Goal: Task Accomplishment & Management: Manage account settings

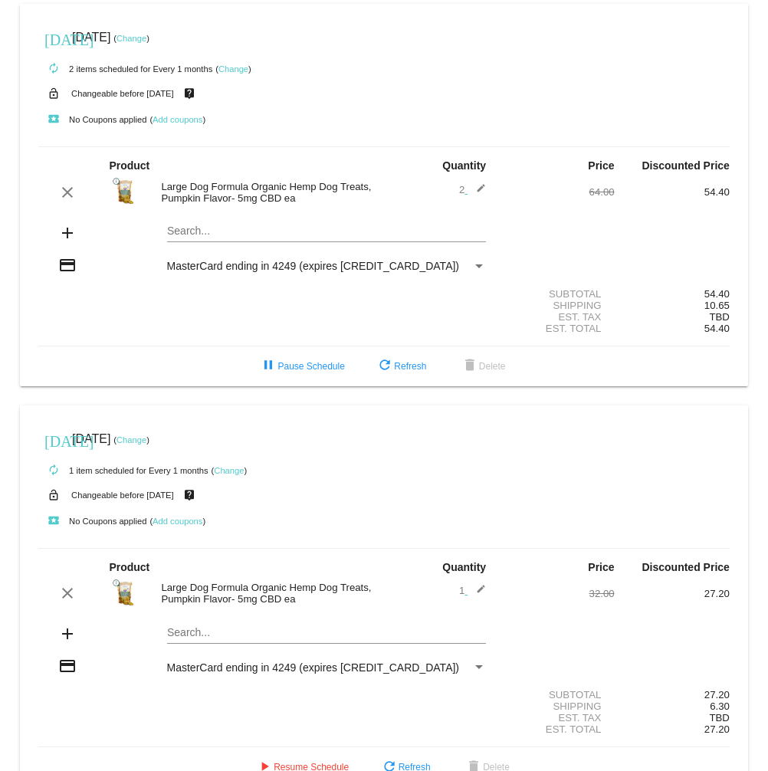
click at [236, 67] on link "Change" at bounding box center [233, 68] width 30 height 9
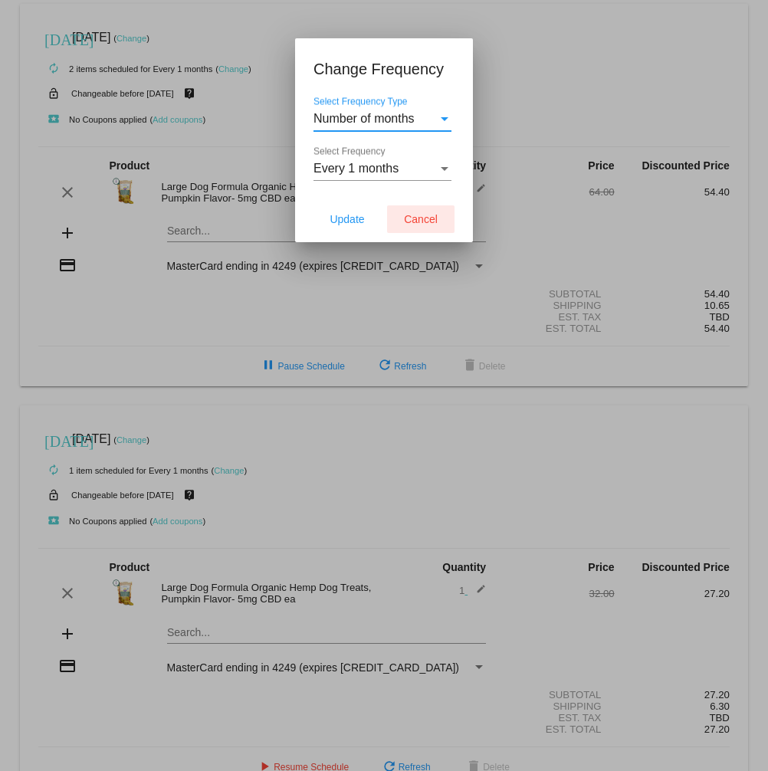
click at [415, 221] on span "Cancel" at bounding box center [421, 219] width 34 height 12
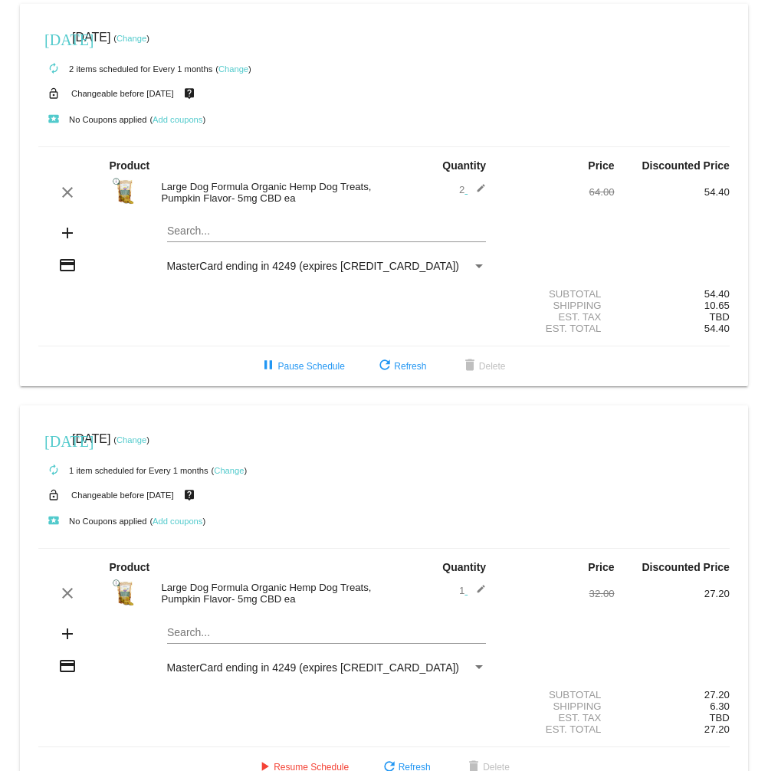
click at [480, 189] on mat-icon "edit" at bounding box center [477, 192] width 18 height 18
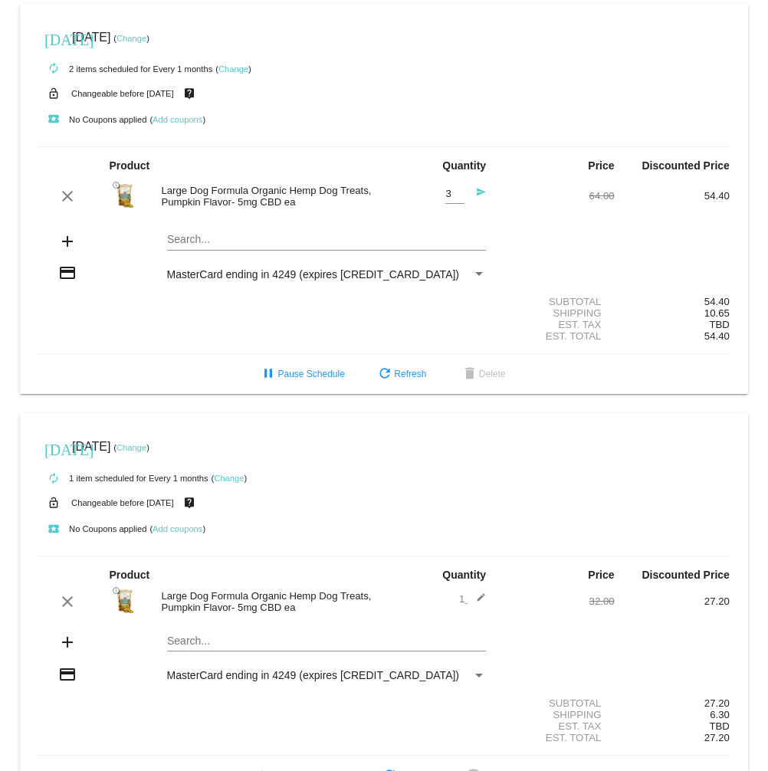
click at [458, 193] on input "3" at bounding box center [454, 194] width 19 height 11
click at [457, 196] on input "2" at bounding box center [454, 194] width 19 height 11
type input "1"
click at [458, 197] on input "1" at bounding box center [454, 194] width 19 height 11
click at [503, 210] on div "clear Large Dog Formula Organic Hemp Dog Treats, Pumpkin Flavor- 5mg CBD ea 1 Q…" at bounding box center [383, 196] width 691 height 41
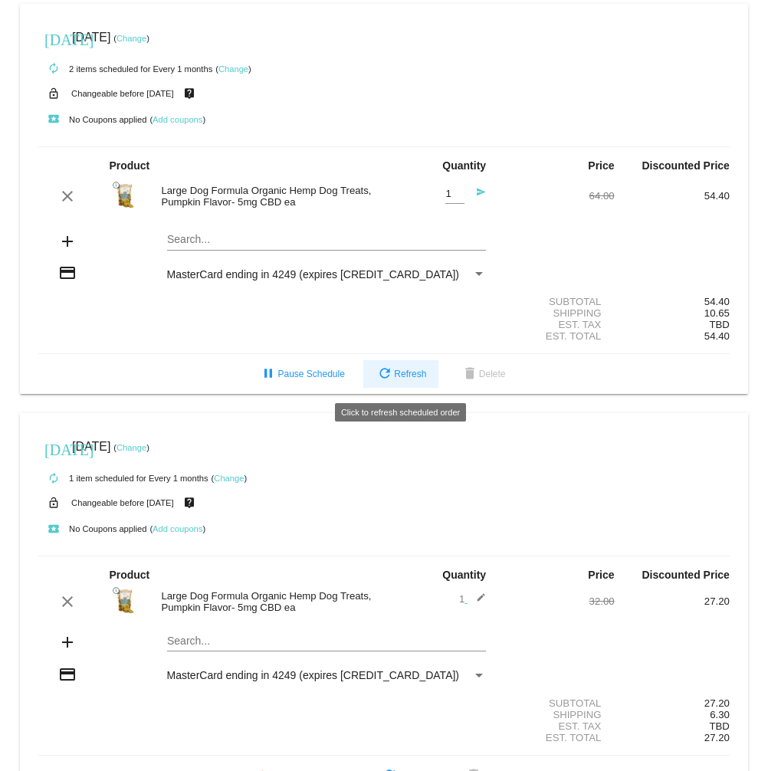
click at [405, 379] on span "refresh Refresh" at bounding box center [401, 374] width 51 height 11
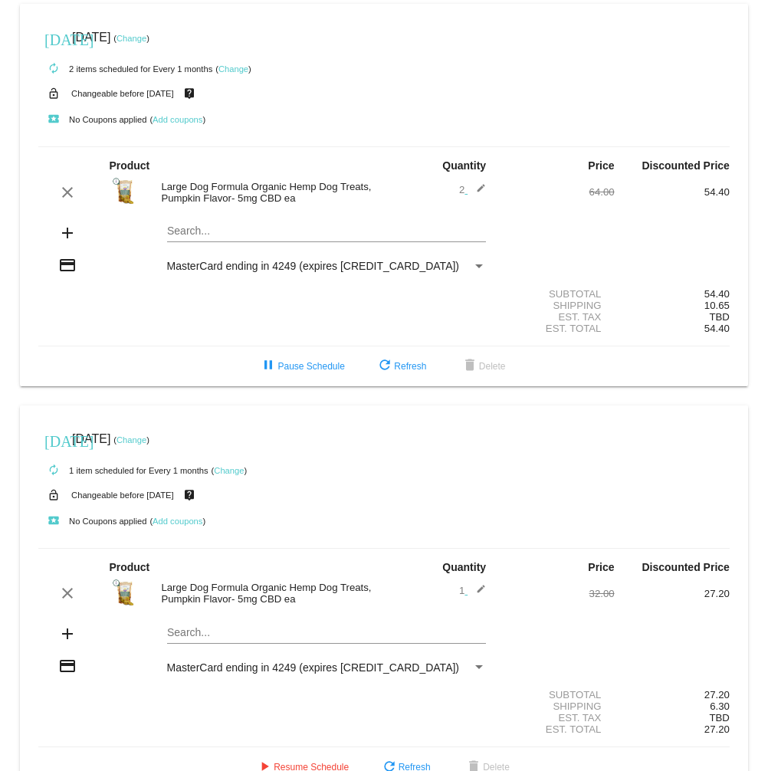
click at [481, 187] on mat-icon "edit" at bounding box center [477, 192] width 18 height 18
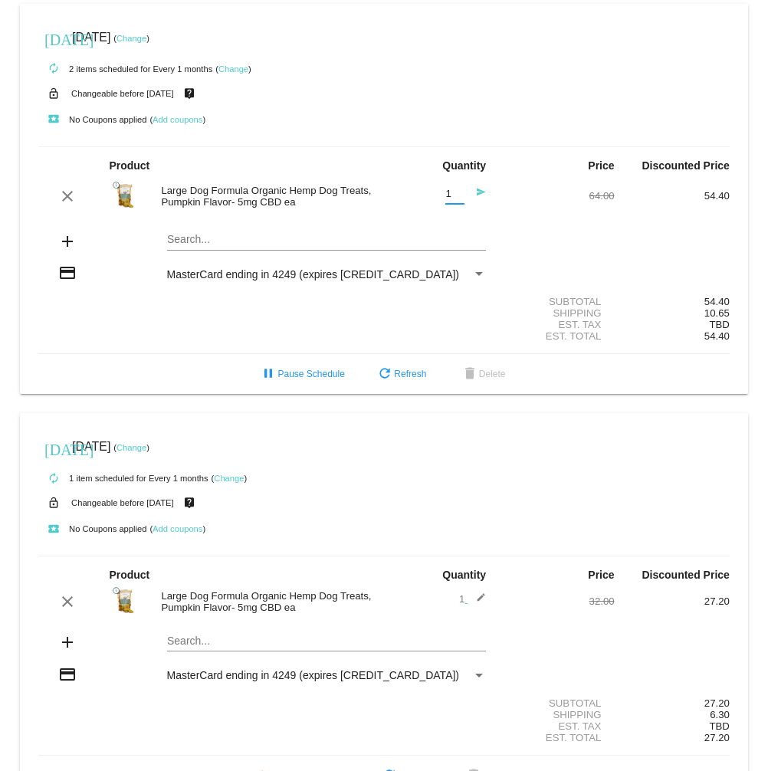
type input "1"
click at [460, 198] on input "1" at bounding box center [454, 194] width 19 height 11
click at [480, 194] on mat-icon "send" at bounding box center [477, 196] width 18 height 18
